Goal: Use online tool/utility: Utilize a website feature to perform a specific function

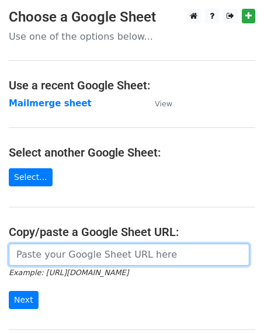
click at [41, 256] on input "url" at bounding box center [129, 255] width 241 height 22
paste input "[URL][DOMAIN_NAME]"
type input "[URL][DOMAIN_NAME]"
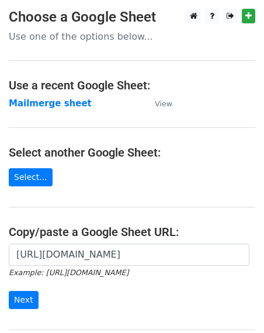
scroll to position [0, 0]
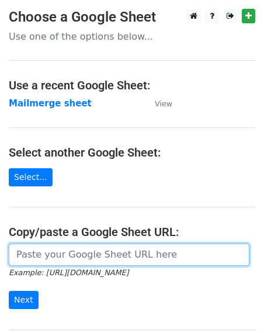
click at [53, 257] on input "url" at bounding box center [129, 255] width 241 height 22
paste input "[URL][DOMAIN_NAME]"
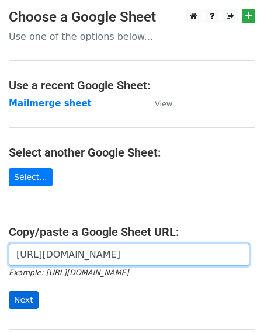
type input "[URL][DOMAIN_NAME]"
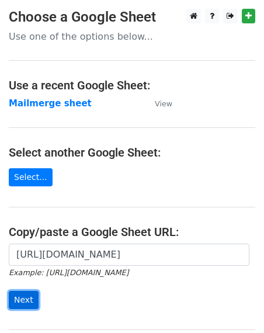
click at [27, 302] on input "Next" at bounding box center [24, 300] width 30 height 18
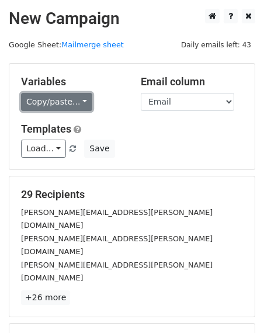
click at [35, 105] on link "Copy/paste..." at bounding box center [56, 102] width 71 height 18
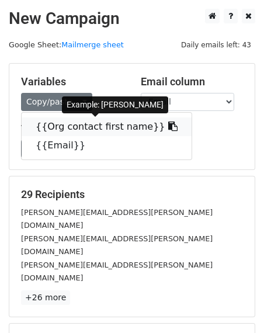
click at [36, 127] on link "{{Org contact first name}}" at bounding box center [107, 127] width 170 height 19
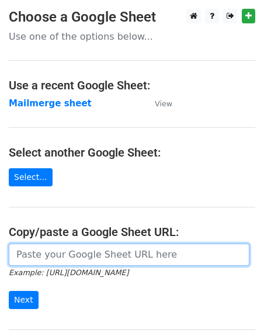
click at [59, 254] on input "url" at bounding box center [129, 255] width 241 height 22
paste input "[URL][DOMAIN_NAME]"
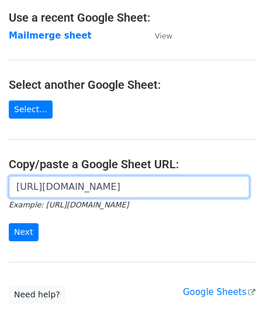
scroll to position [73, 0]
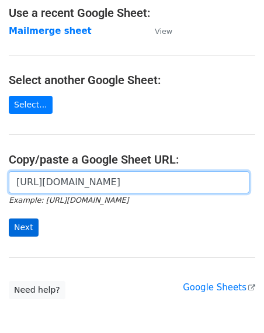
type input "[URL][DOMAIN_NAME]"
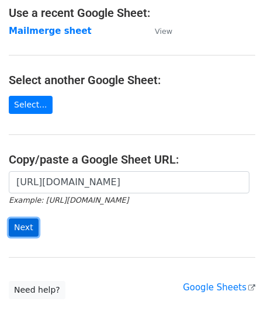
click at [27, 229] on input "Next" at bounding box center [24, 228] width 30 height 18
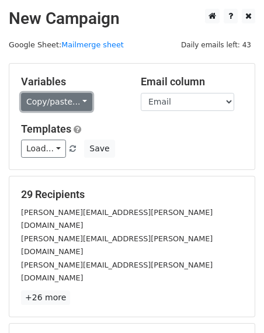
click at [62, 105] on link "Copy/paste..." at bounding box center [56, 102] width 71 height 18
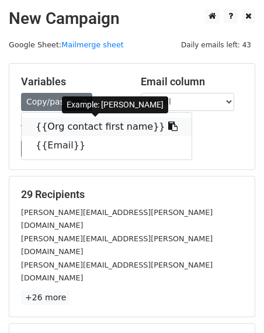
click at [41, 127] on link "{{Org contact first name}}" at bounding box center [107, 127] width 170 height 19
